Goal: Task Accomplishment & Management: Use online tool/utility

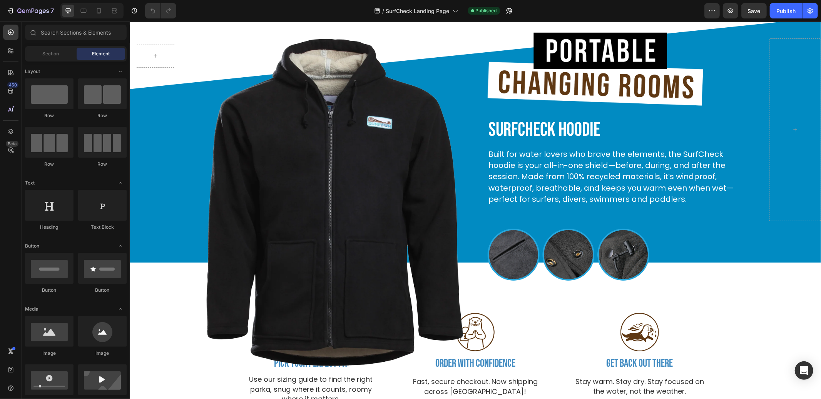
scroll to position [1520, 0]
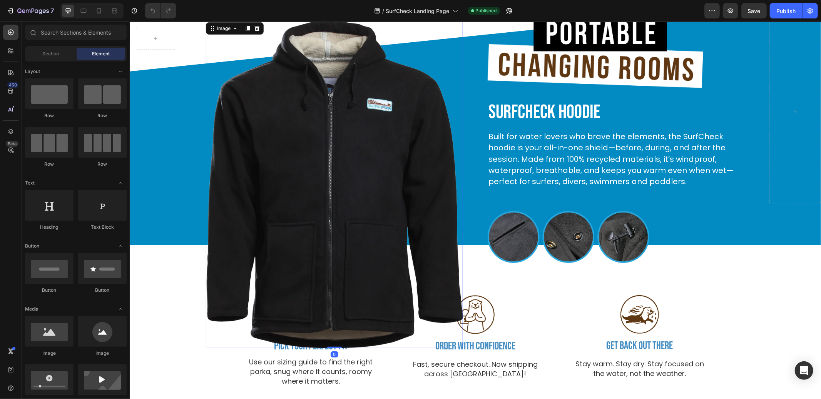
click at [352, 170] on img at bounding box center [333, 184] width 257 height 328
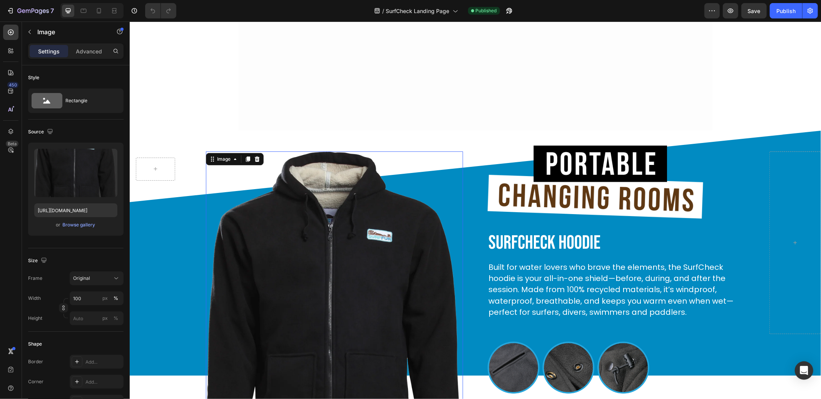
scroll to position [1621, 0]
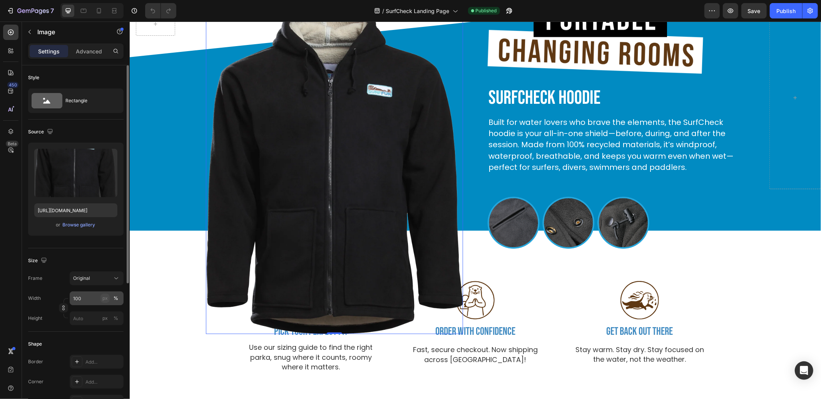
click at [104, 299] on div "px" at bounding box center [104, 298] width 5 height 7
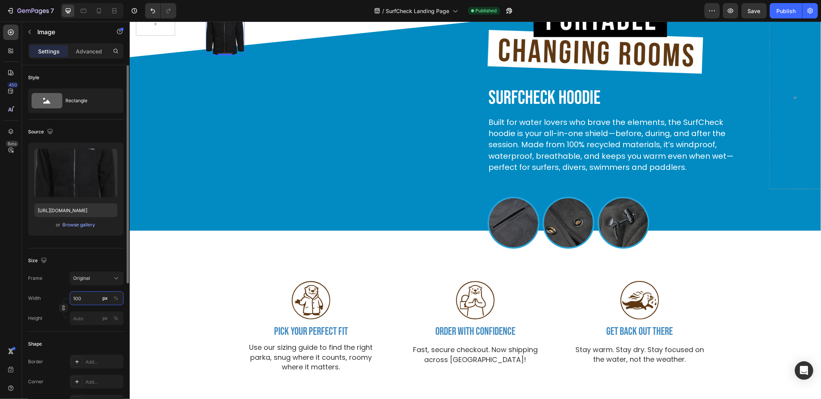
click at [87, 296] on input "100" at bounding box center [97, 299] width 54 height 14
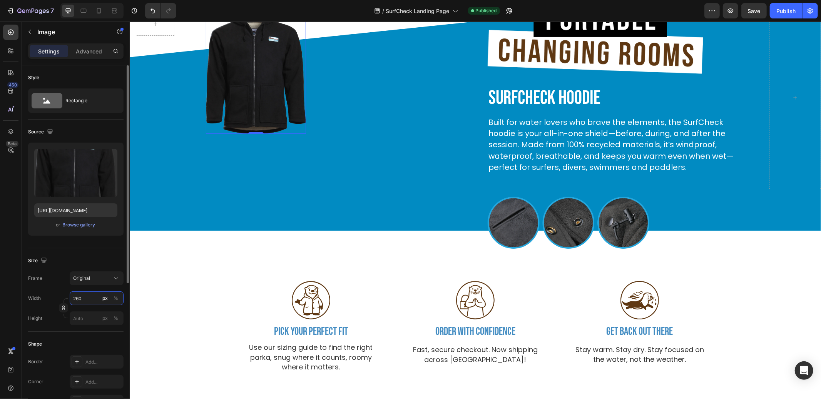
click at [87, 296] on input "260" at bounding box center [97, 299] width 54 height 14
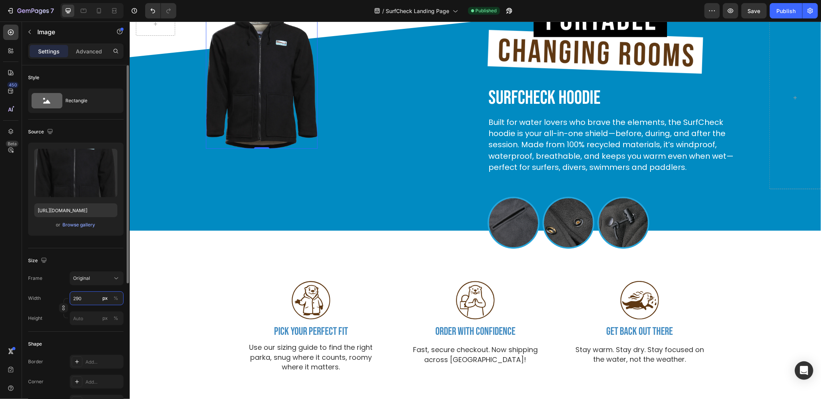
click at [85, 297] on input "290" at bounding box center [97, 299] width 54 height 14
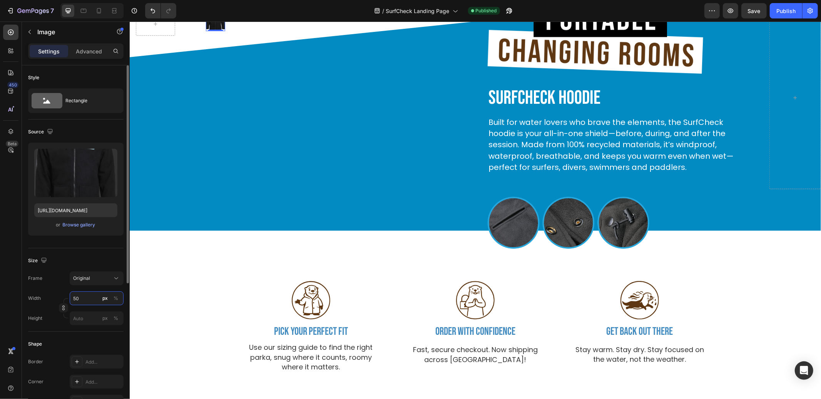
type input "500"
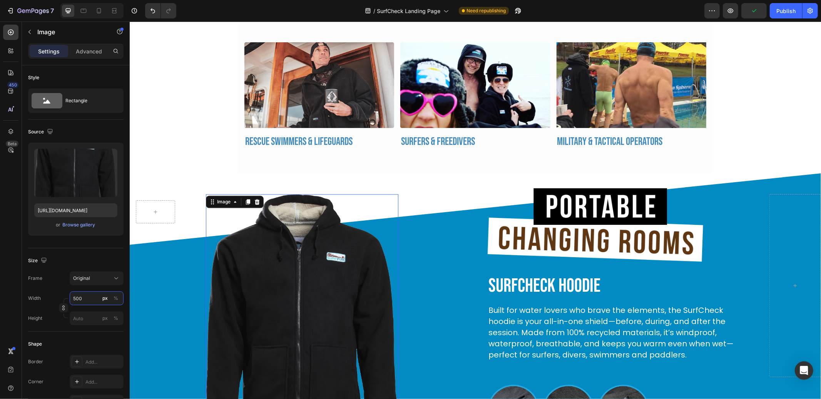
scroll to position [1432, 0]
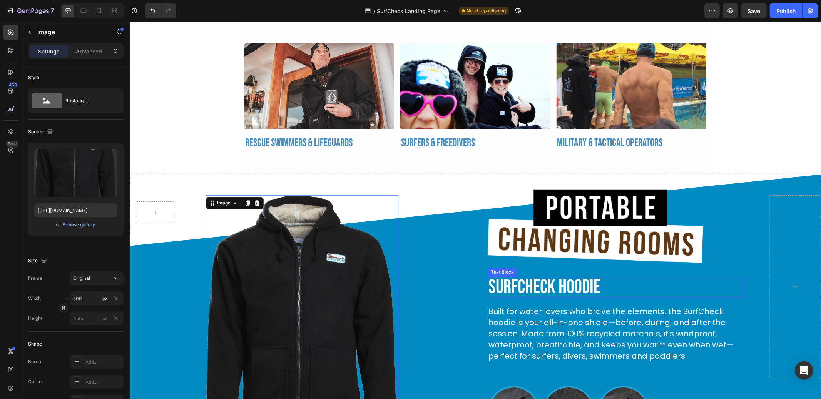
click at [548, 279] on p "SURFCHECK HOODIE" at bounding box center [615, 286] width 255 height 19
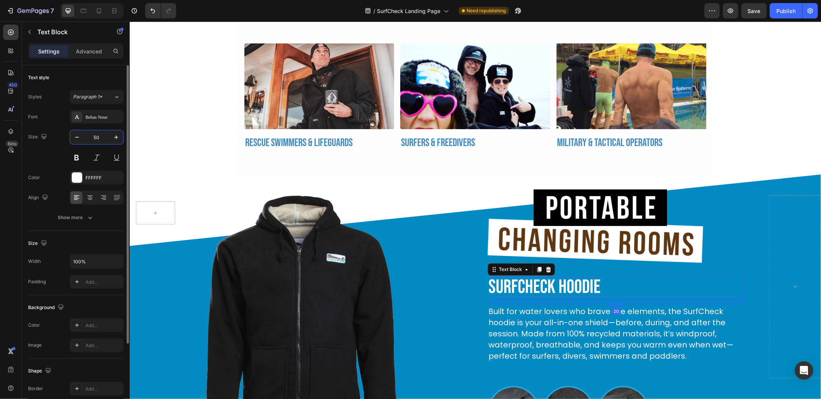
click at [95, 134] on input "50" at bounding box center [96, 137] width 25 height 14
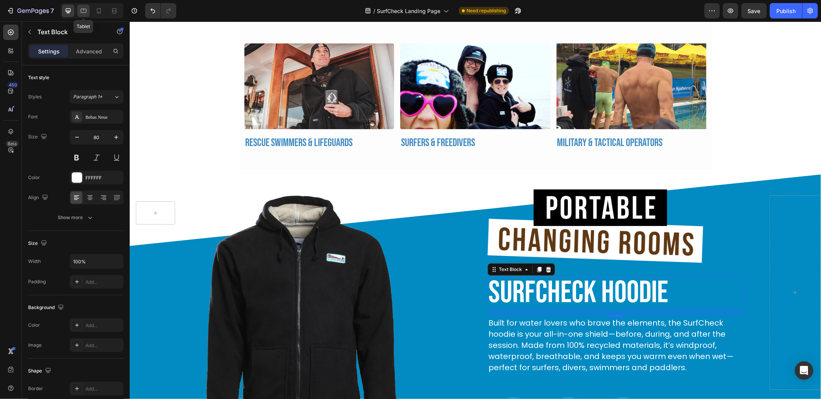
click at [82, 10] on icon at bounding box center [84, 11] width 8 height 8
type input "28"
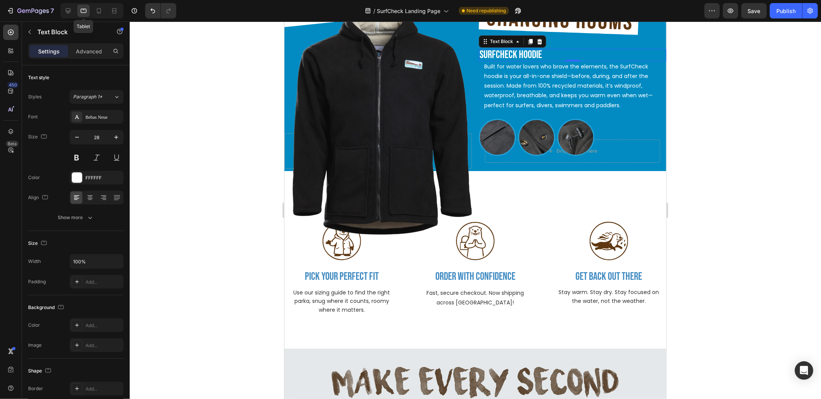
scroll to position [1484, 0]
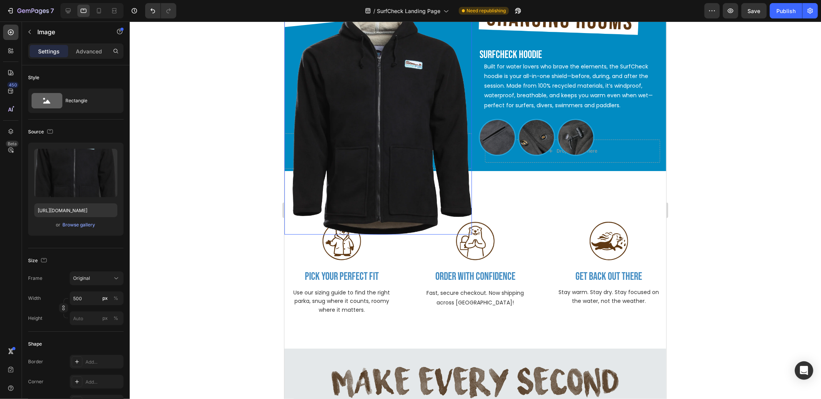
drag, startPoint x: 355, startPoint y: 92, endPoint x: 290, endPoint y: 105, distance: 66.2
click at [355, 92] on img at bounding box center [382, 119] width 180 height 229
click at [77, 298] on input "500" at bounding box center [97, 299] width 54 height 14
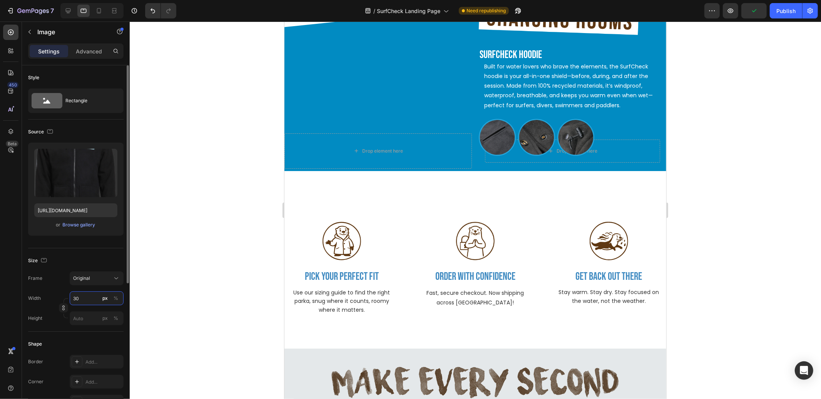
click at [84, 296] on input "30" at bounding box center [97, 299] width 54 height 14
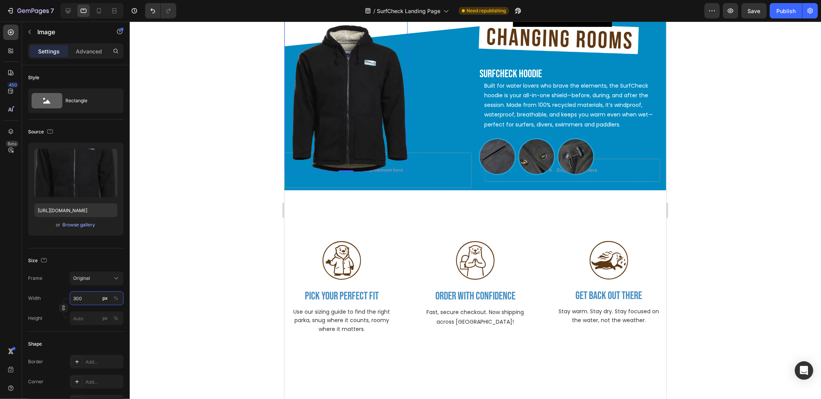
scroll to position [1415, 0]
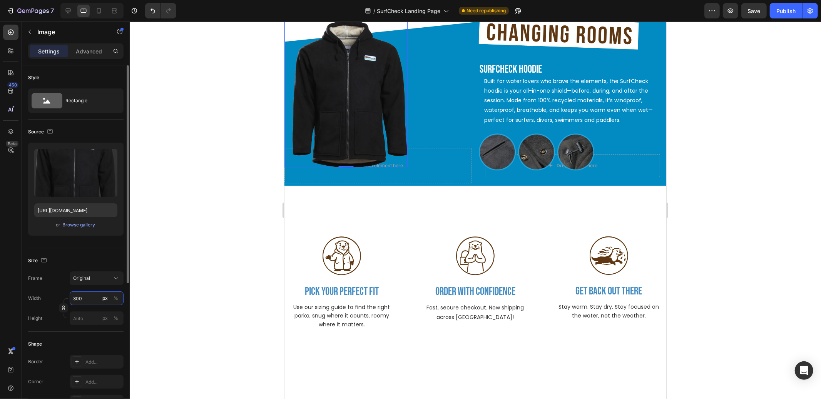
click at [77, 299] on input "300" at bounding box center [97, 299] width 54 height 14
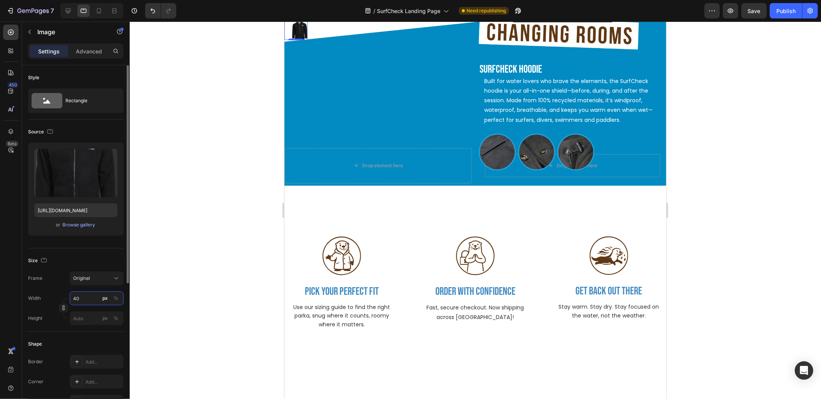
type input "400"
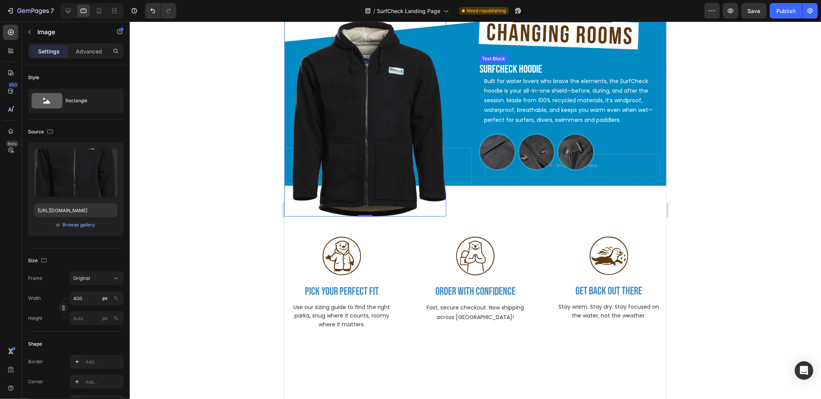
click at [517, 75] on p "SURFCHECK HOODIE" at bounding box center [572, 69] width 186 height 11
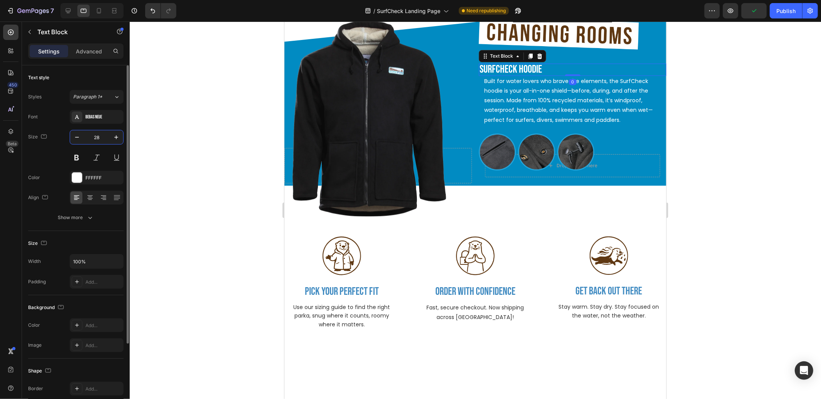
click at [97, 136] on input "28" at bounding box center [96, 137] width 25 height 14
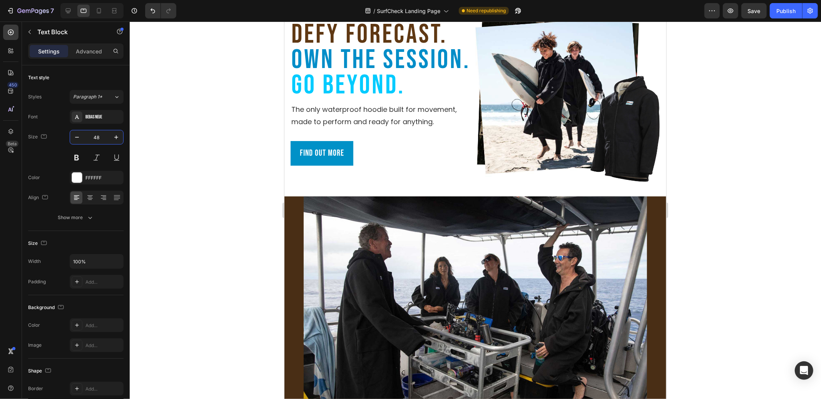
scroll to position [0, 0]
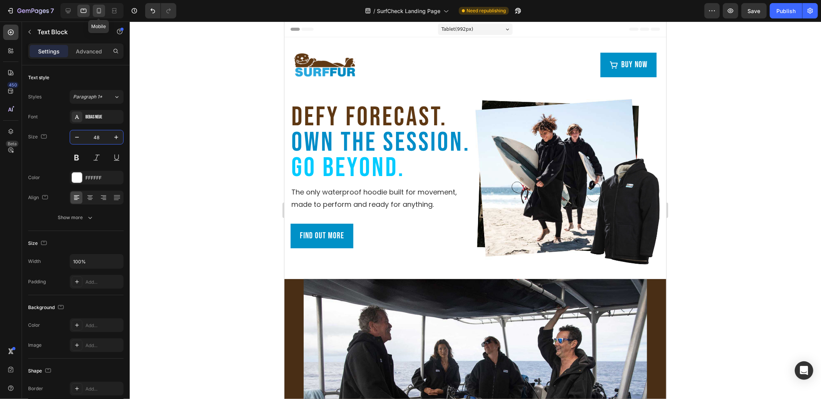
click at [98, 11] on icon at bounding box center [99, 11] width 8 height 8
type input "36"
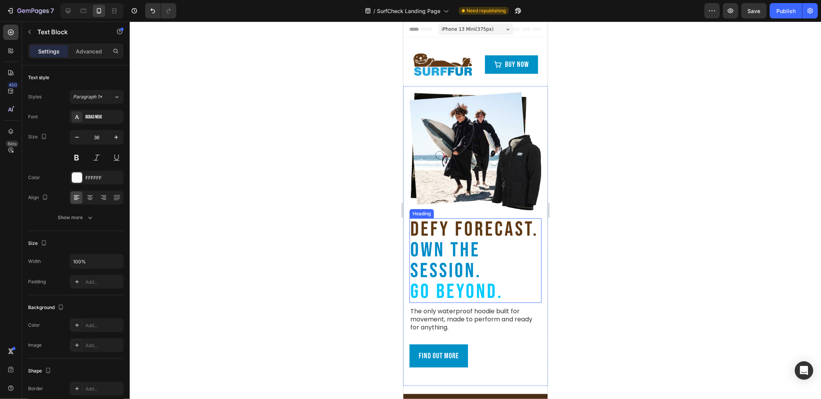
scroll to position [10, 0]
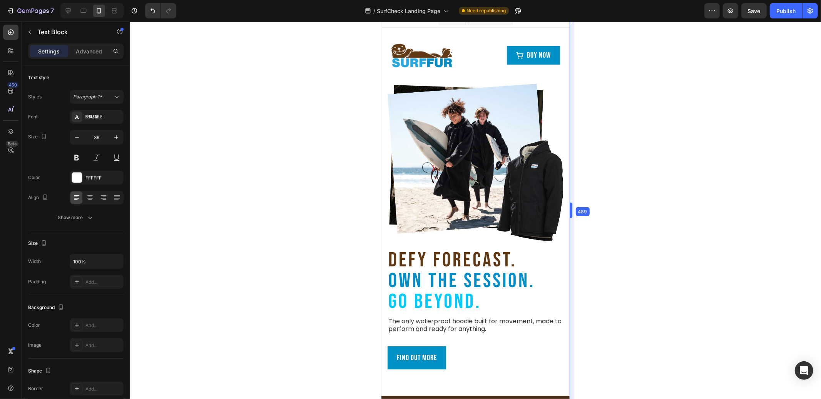
drag, startPoint x: 549, startPoint y: 210, endPoint x: 582, endPoint y: 208, distance: 33.1
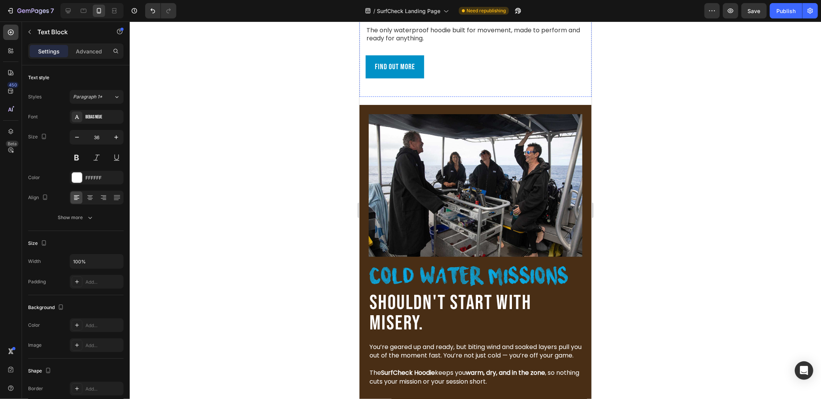
scroll to position [345, 0]
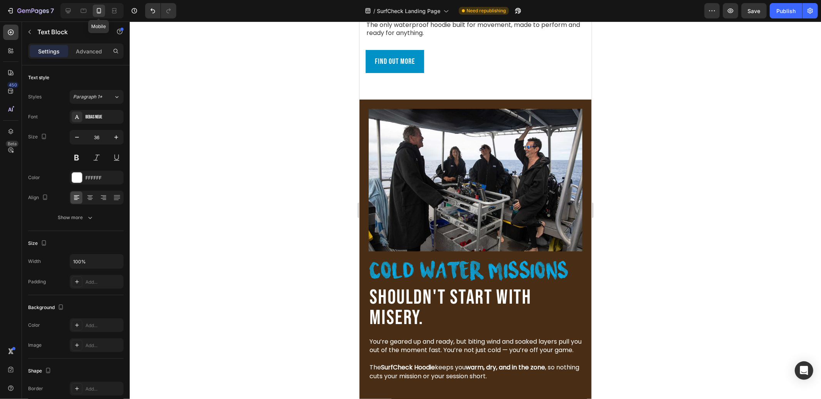
click at [95, 13] on icon at bounding box center [99, 11] width 8 height 8
click at [97, 12] on icon at bounding box center [99, 11] width 8 height 8
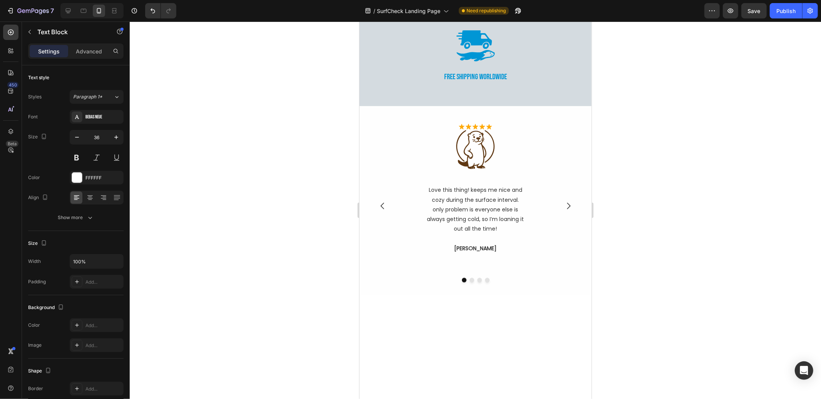
scroll to position [3189, 0]
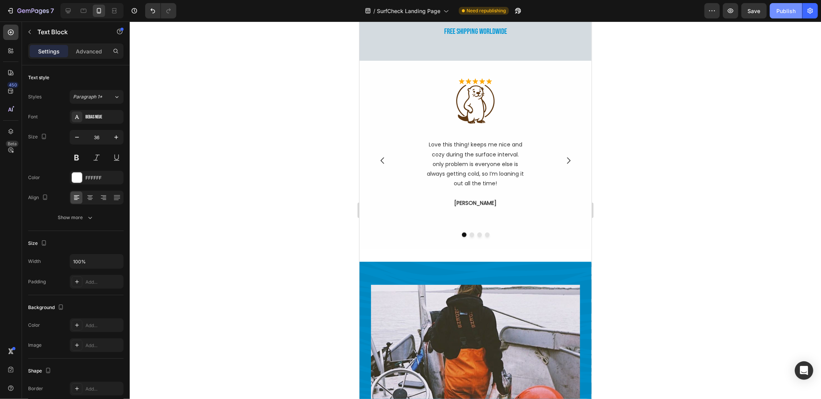
click at [778, 10] on div "Publish" at bounding box center [785, 11] width 19 height 8
click at [756, 11] on span "Save" at bounding box center [754, 11] width 13 height 7
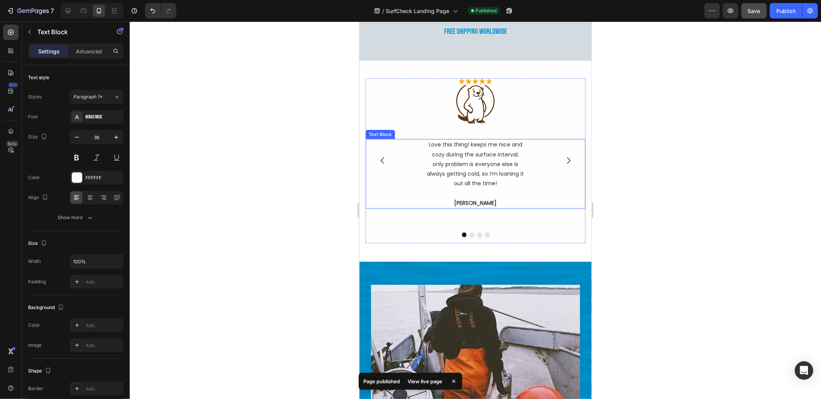
click at [454, 166] on p "Love this thing! keeps me nice and cozy during the surface interval. only probl…" at bounding box center [475, 174] width 98 height 68
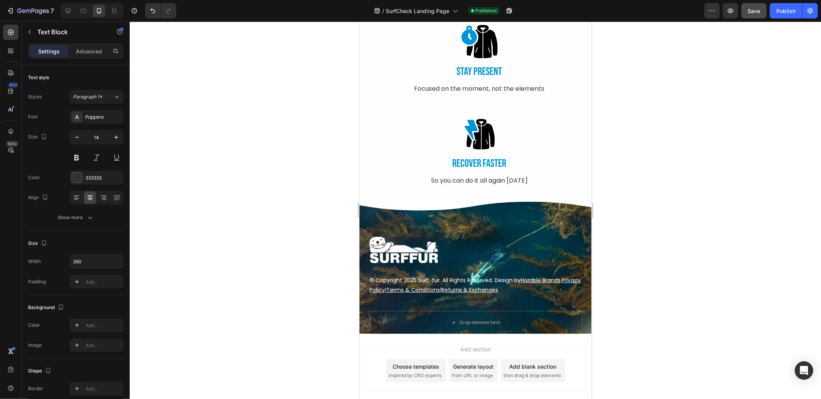
scroll to position [4767, 0]
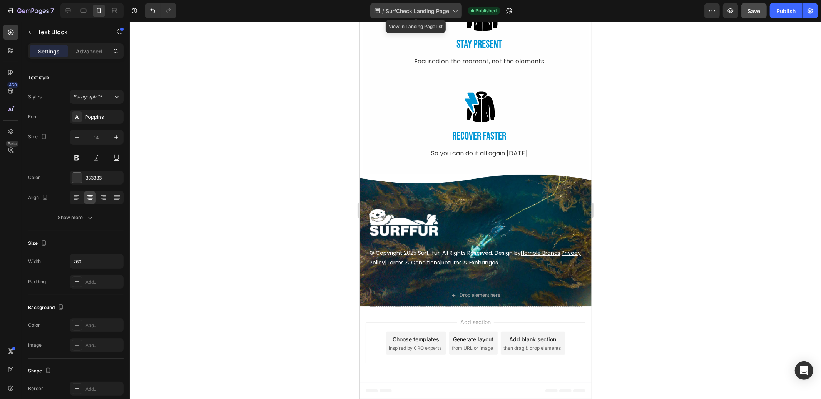
click at [435, 9] on span "SurfCheck Landing Page" at bounding box center [417, 11] width 63 height 8
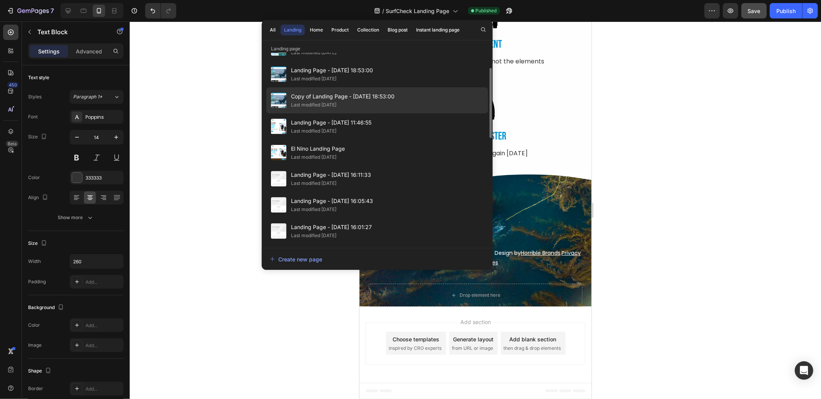
scroll to position [107, 0]
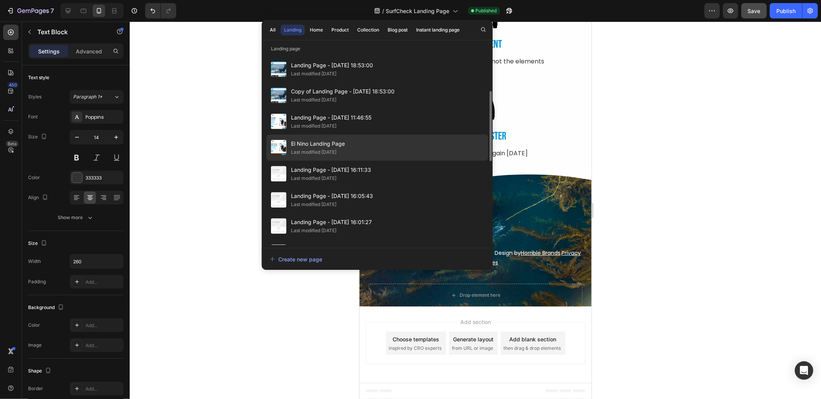
click at [303, 144] on span "El Nino Landing Page" at bounding box center [318, 143] width 54 height 9
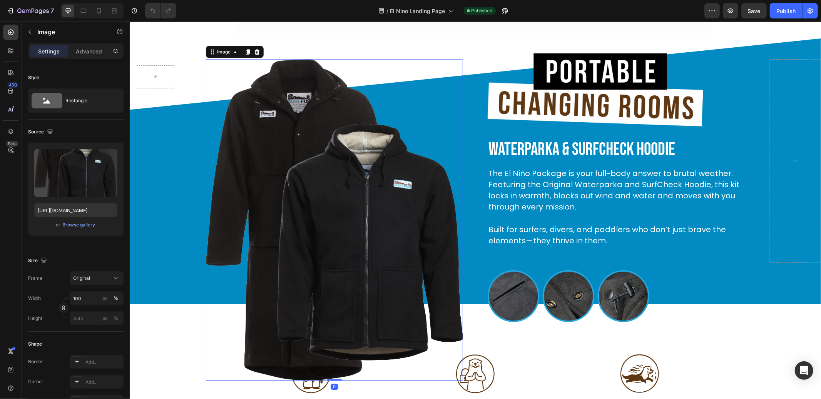
click at [335, 176] on img at bounding box center [333, 220] width 257 height 322
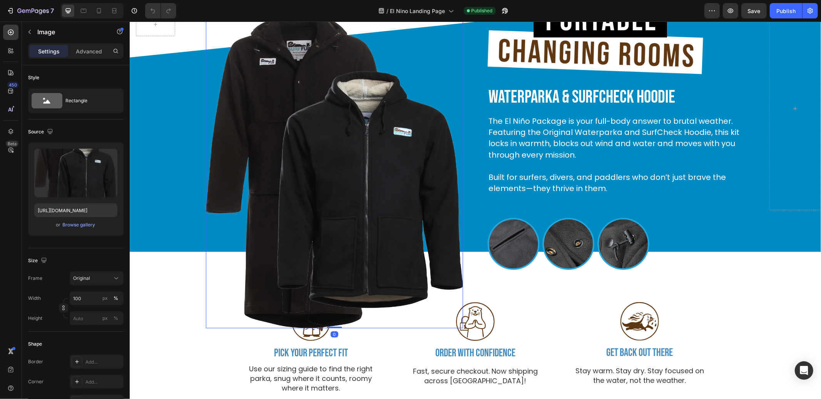
scroll to position [1609, 0]
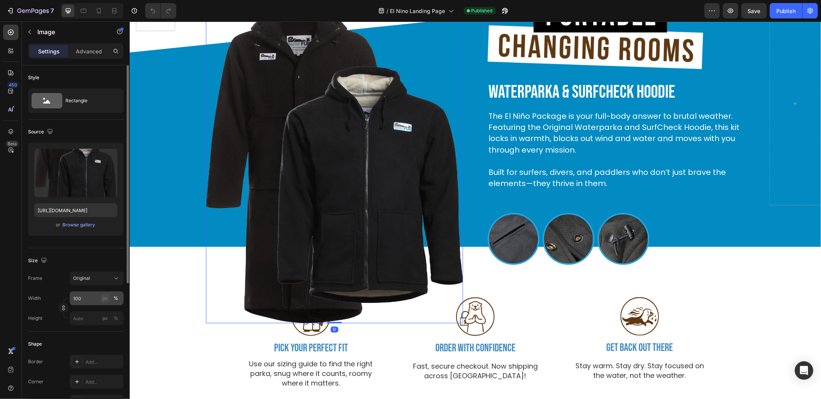
click at [109, 297] on div "px %" at bounding box center [110, 299] width 20 height 14
click at [109, 297] on input "100" at bounding box center [97, 299] width 54 height 14
click at [111, 314] on button "px" at bounding box center [115, 318] width 9 height 9
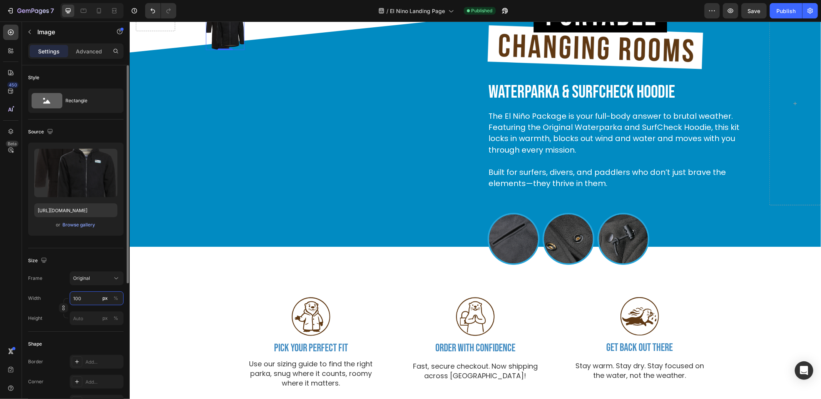
click at [85, 297] on input "100" at bounding box center [97, 299] width 54 height 14
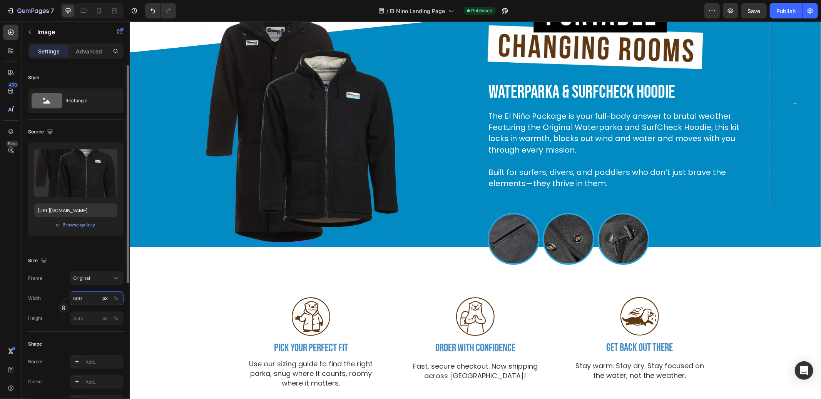
click at [92, 296] on input "500" at bounding box center [97, 299] width 54 height 14
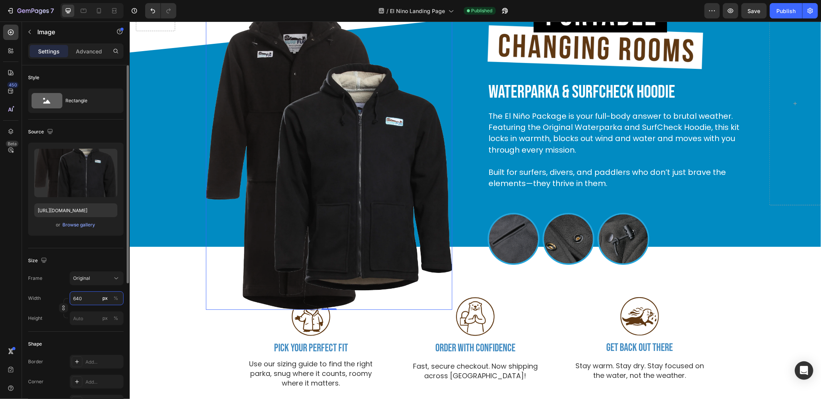
click at [91, 296] on input "640" at bounding box center [97, 299] width 54 height 14
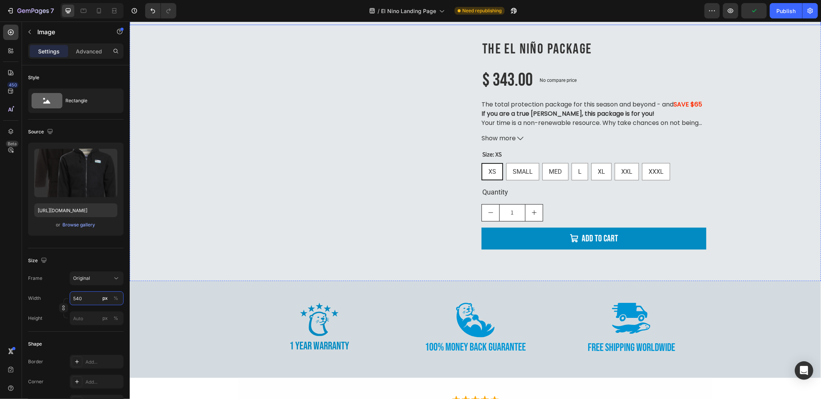
scroll to position [2099, 0]
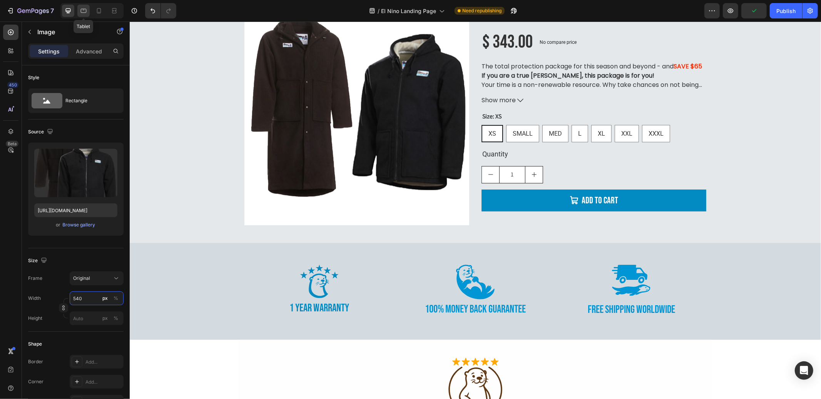
type input "540"
click at [83, 10] on icon at bounding box center [84, 11] width 6 height 4
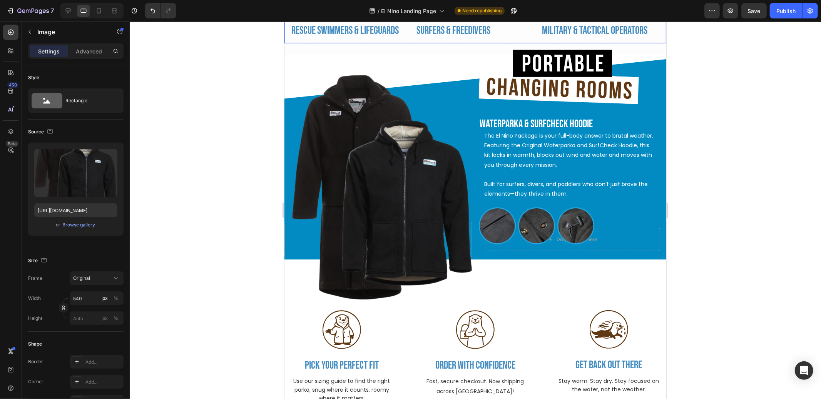
scroll to position [1464, 0]
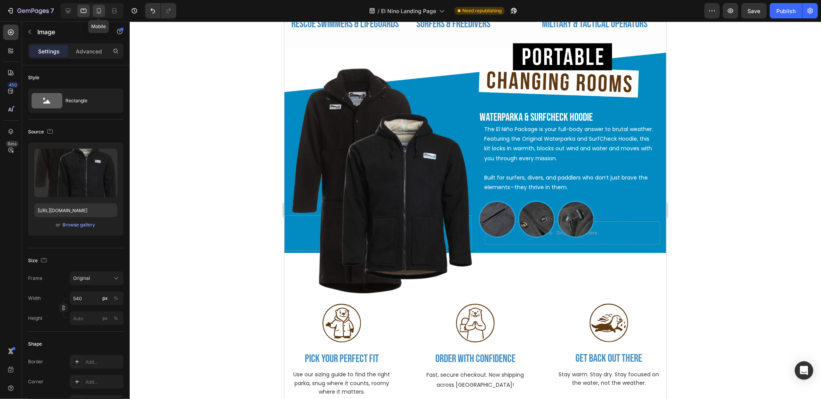
click at [98, 11] on icon at bounding box center [99, 11] width 8 height 8
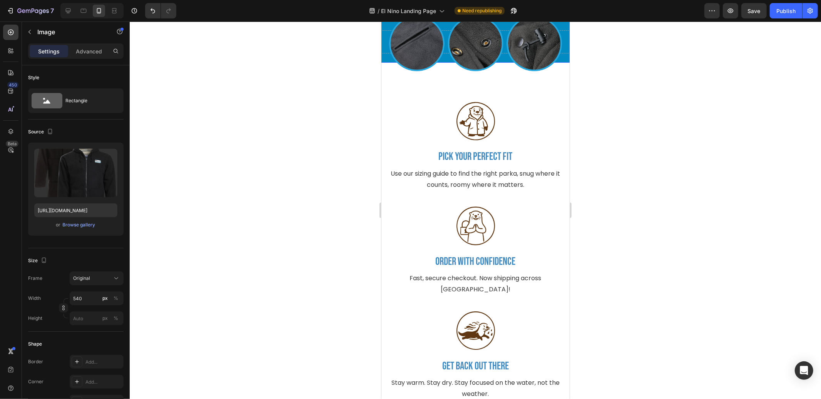
scroll to position [2118, 0]
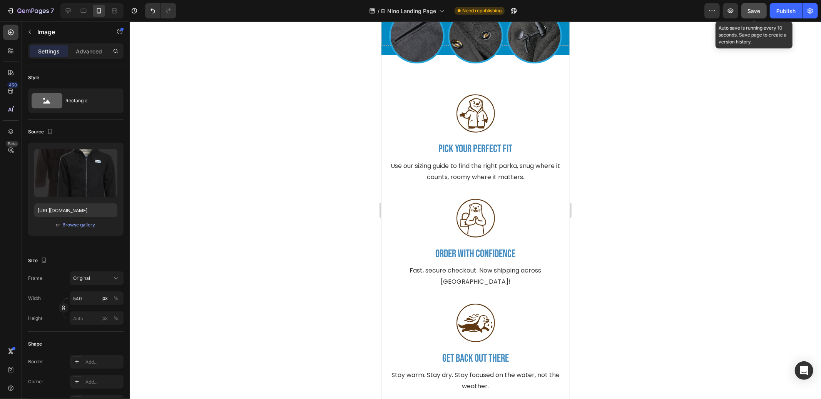
click at [760, 10] on span "Save" at bounding box center [754, 11] width 13 height 7
click at [754, 12] on icon "button" at bounding box center [754, 10] width 4 height 3
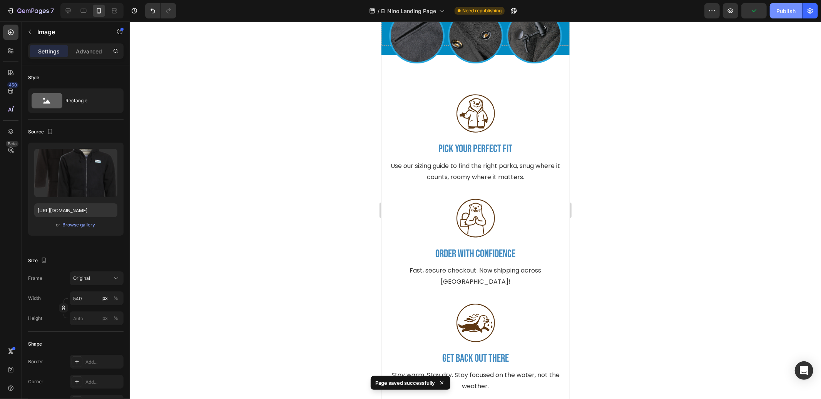
click at [786, 12] on div "Publish" at bounding box center [785, 11] width 19 height 8
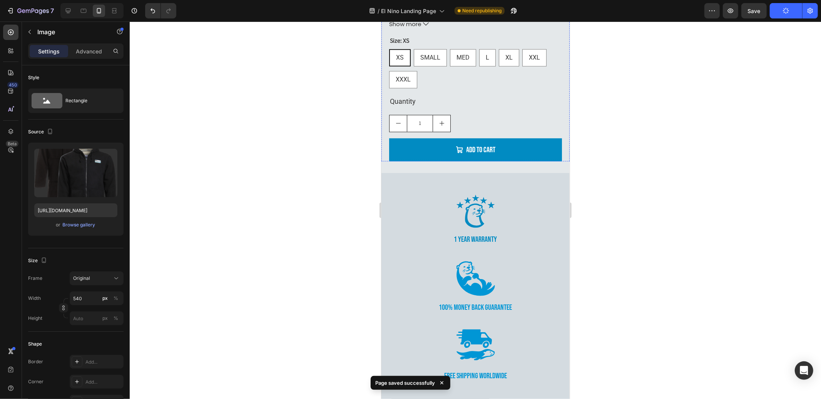
scroll to position [2844, 0]
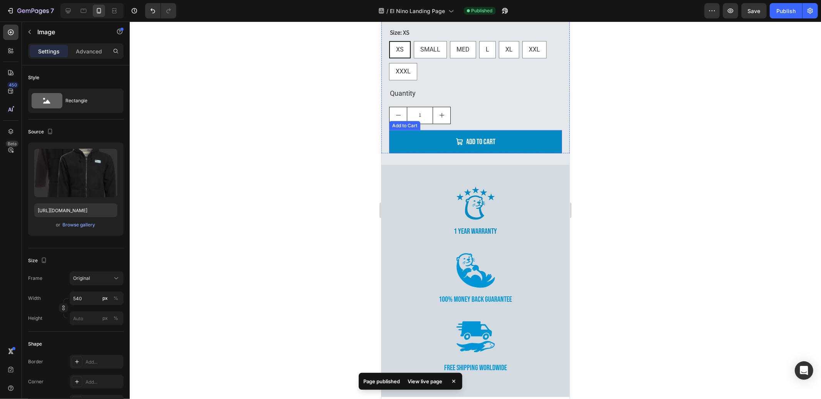
click at [261, 170] on div at bounding box center [475, 211] width 691 height 378
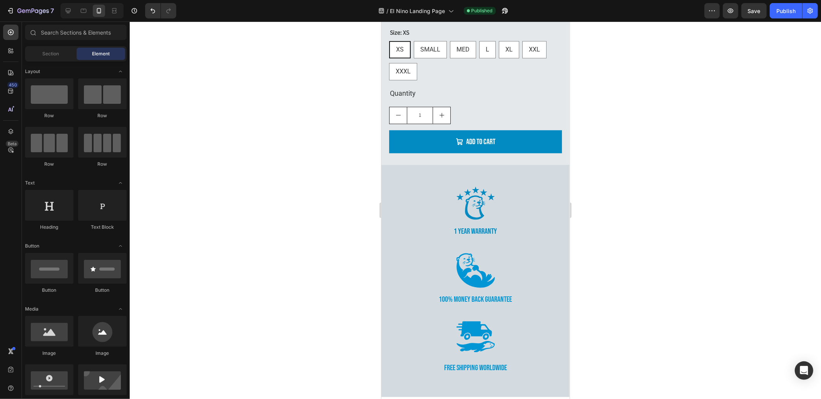
click at [265, 142] on div at bounding box center [475, 211] width 691 height 378
click at [423, 12] on span "El Nino Landing Page" at bounding box center [417, 11] width 55 height 8
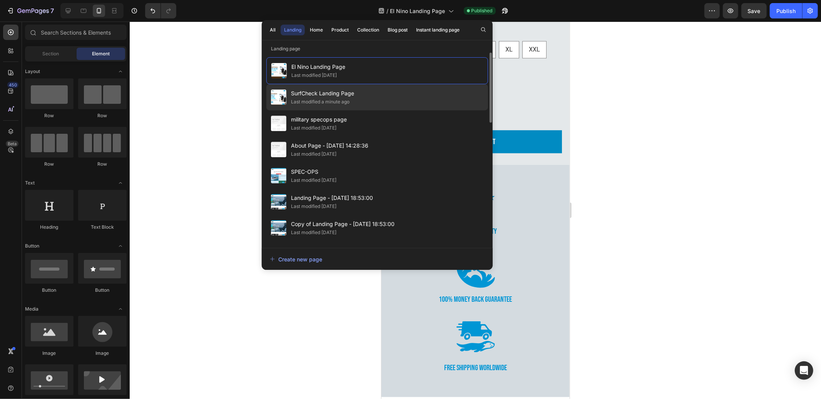
click at [304, 95] on span "SurfCheck Landing Page" at bounding box center [322, 93] width 63 height 9
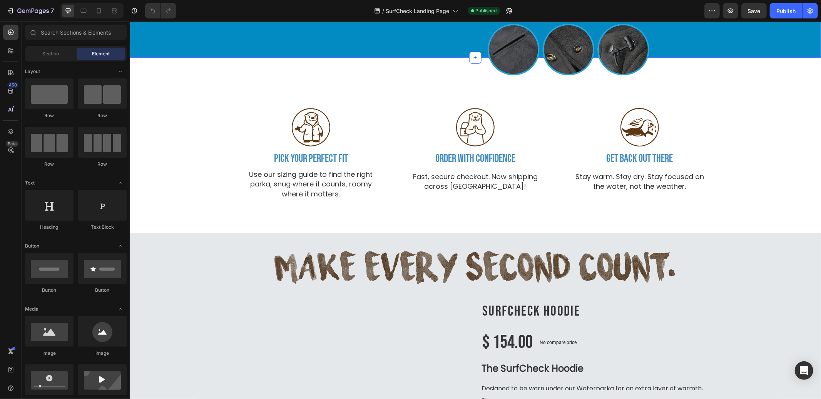
scroll to position [1732, 0]
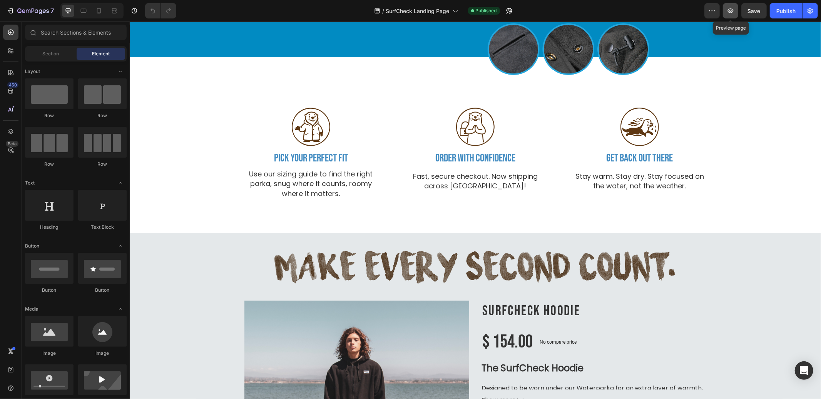
click at [732, 8] on icon "button" at bounding box center [730, 11] width 8 height 8
click at [491, 75] on img at bounding box center [568, 49] width 162 height 52
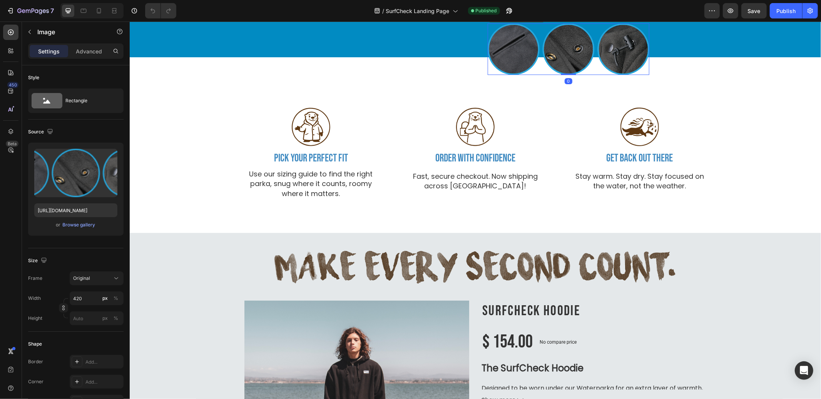
click at [491, 75] on img at bounding box center [568, 49] width 162 height 52
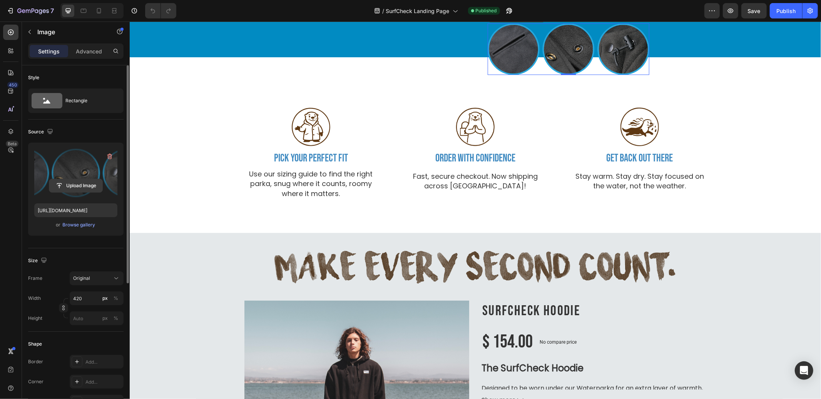
click at [72, 181] on input "file" at bounding box center [75, 185] width 53 height 13
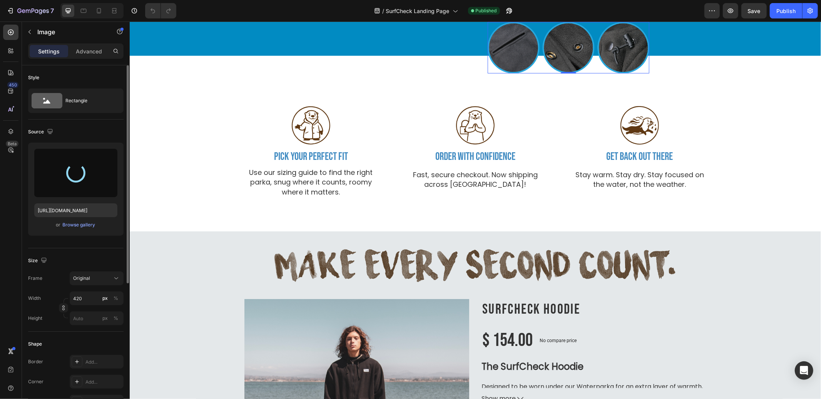
type input "https://cdn.shopify.com/s/files/1/0743/7089/files/gempages_466438362660602716-2…"
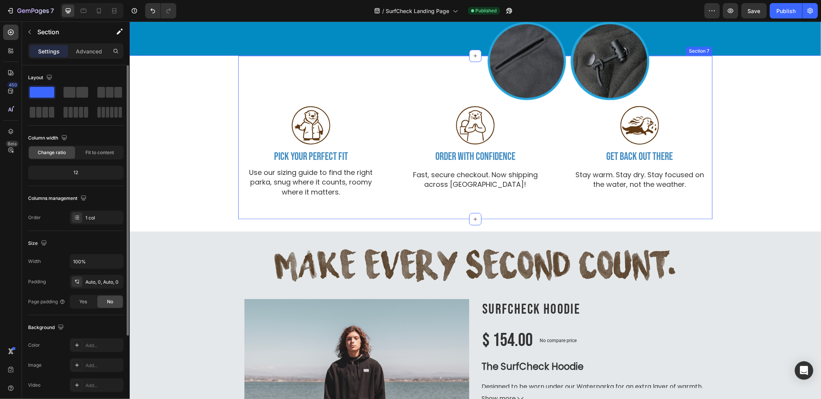
click at [386, 152] on div "Title Line Image PICK YOUR PERFECT FIT Text Block Use our sizing guide to find …" at bounding box center [475, 137] width 474 height 164
click at [83, 11] on icon at bounding box center [84, 11] width 8 height 8
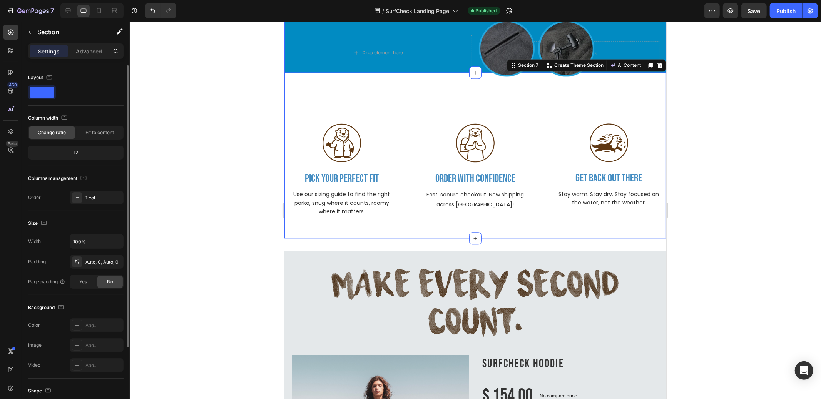
scroll to position [1468, 0]
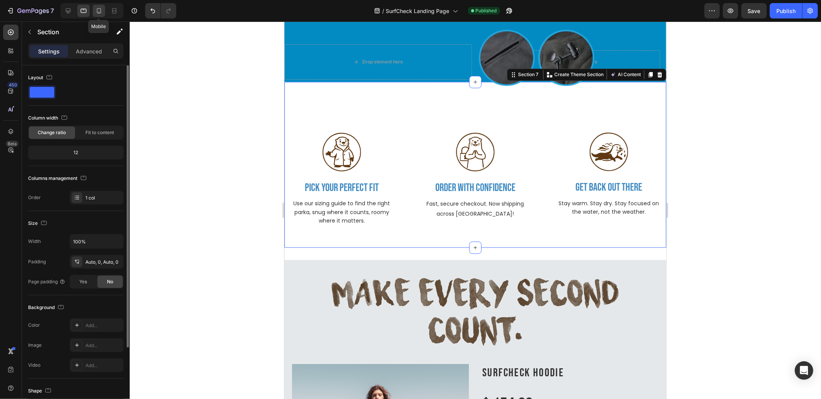
click at [98, 10] on icon at bounding box center [99, 11] width 8 height 8
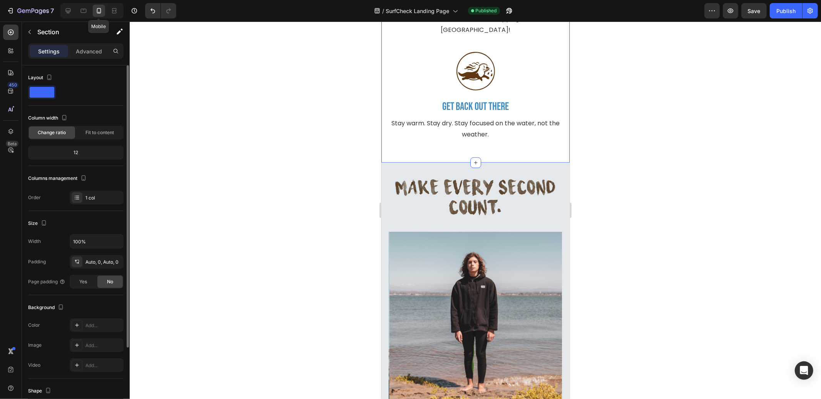
scroll to position [1755, 0]
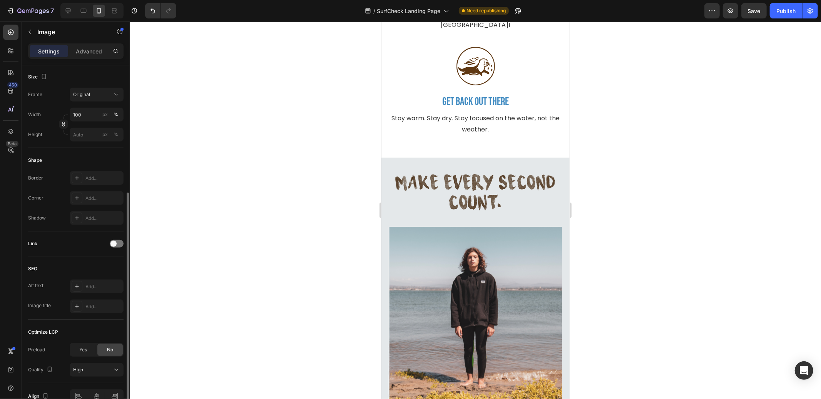
scroll to position [224, 0]
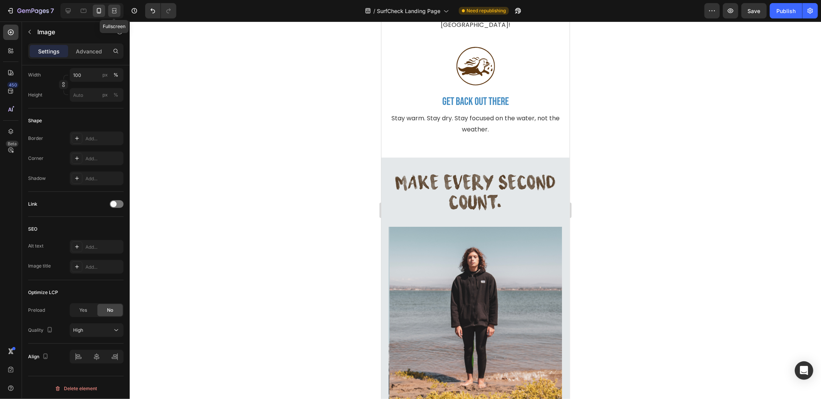
click at [113, 10] on icon at bounding box center [114, 11] width 8 height 8
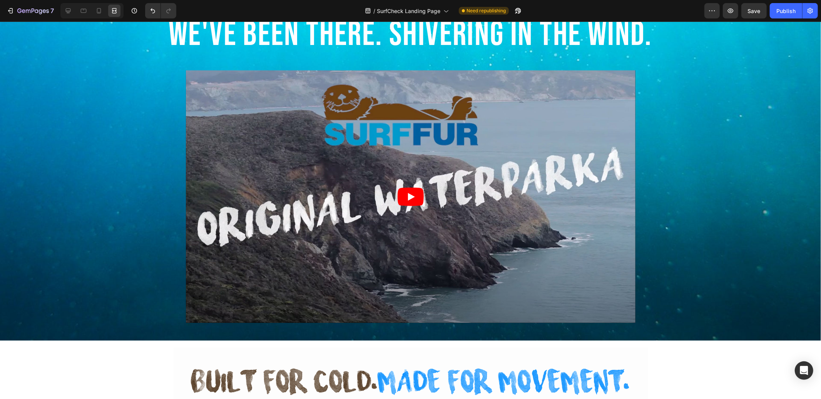
scroll to position [581, 0]
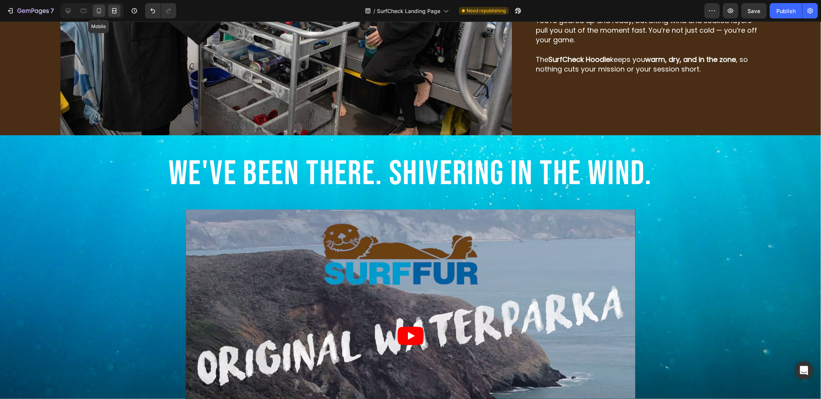
click at [98, 9] on icon at bounding box center [99, 11] width 8 height 8
type input "100"
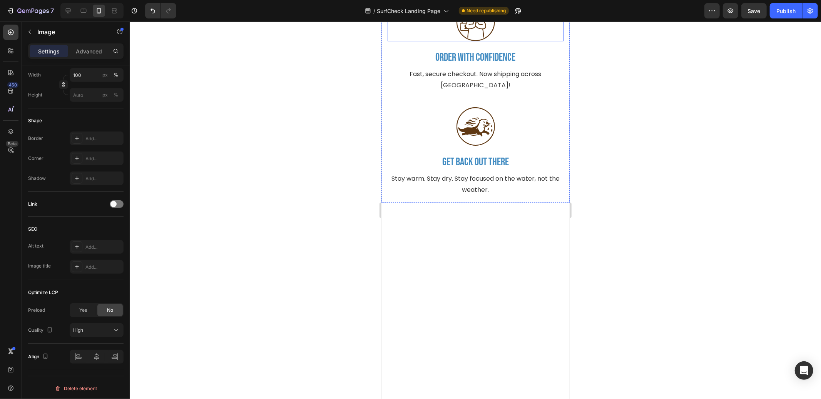
scroll to position [1684, 0]
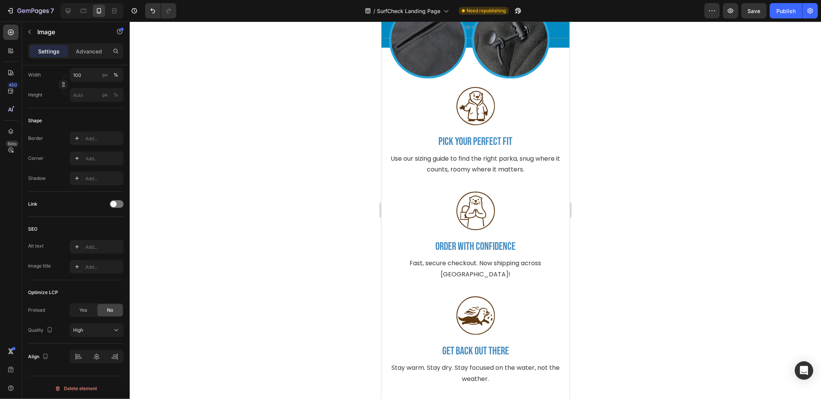
click at [417, 78] on img at bounding box center [469, 39] width 160 height 78
click at [510, 78] on img at bounding box center [469, 39] width 160 height 78
drag, startPoint x: 421, startPoint y: 315, endPoint x: 417, endPoint y: 314, distance: 4.2
click at [421, 78] on img at bounding box center [469, 39] width 160 height 78
click at [763, 12] on button "Save" at bounding box center [753, 10] width 25 height 15
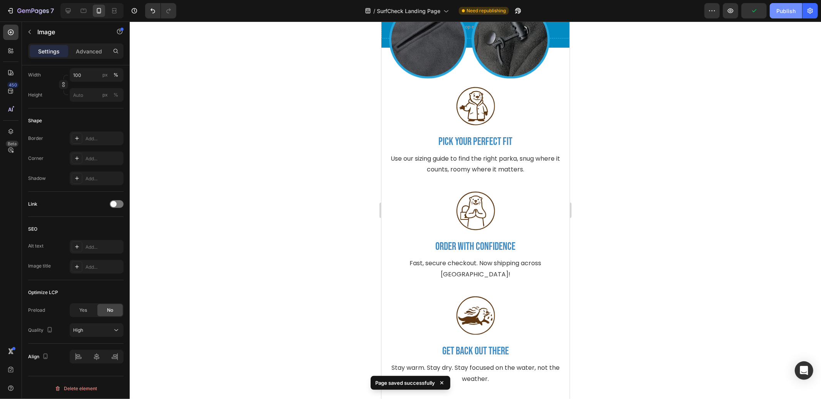
click at [786, 10] on div "Publish" at bounding box center [785, 11] width 19 height 8
click at [701, 70] on div at bounding box center [475, 211] width 691 height 378
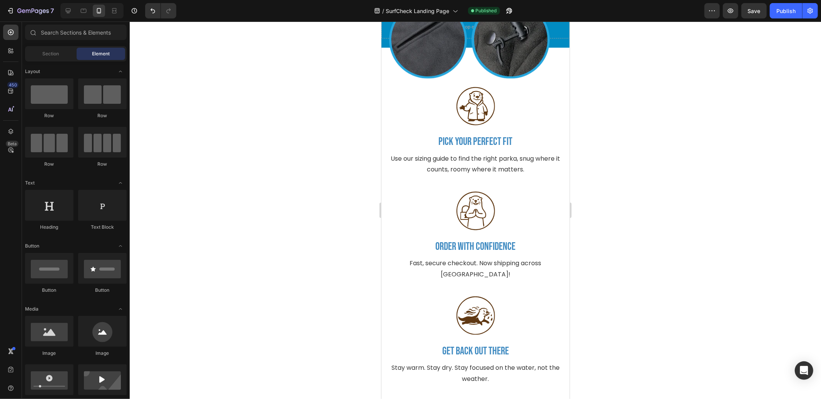
drag, startPoint x: 686, startPoint y: 207, endPoint x: 636, endPoint y: 207, distance: 50.4
click at [686, 208] on div at bounding box center [475, 211] width 691 height 378
click at [682, 151] on div at bounding box center [475, 211] width 691 height 378
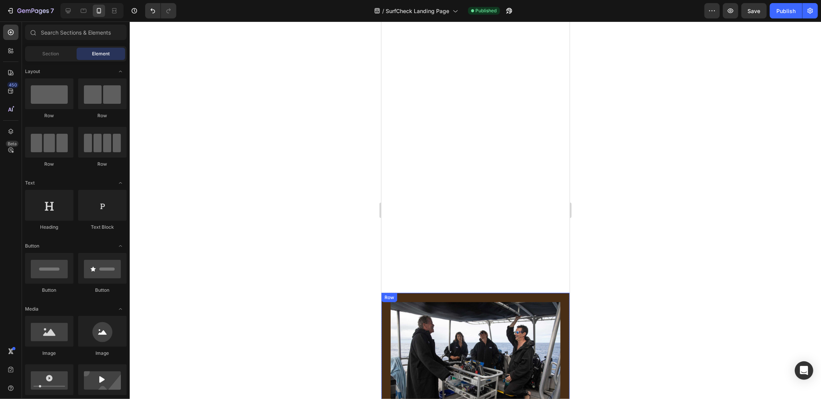
scroll to position [0, 0]
